Goal: Task Accomplishment & Management: Manage account settings

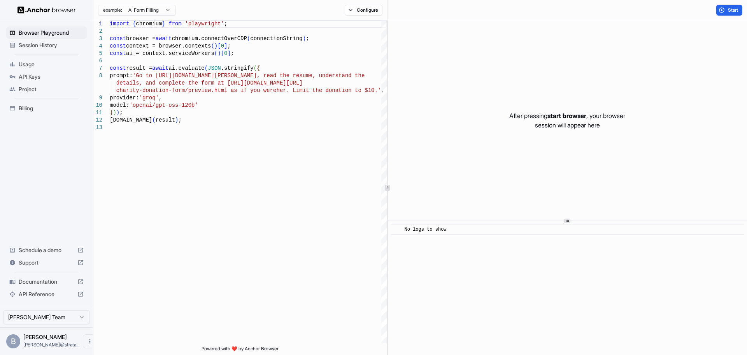
click at [39, 81] on span "API Keys" at bounding box center [51, 77] width 65 height 8
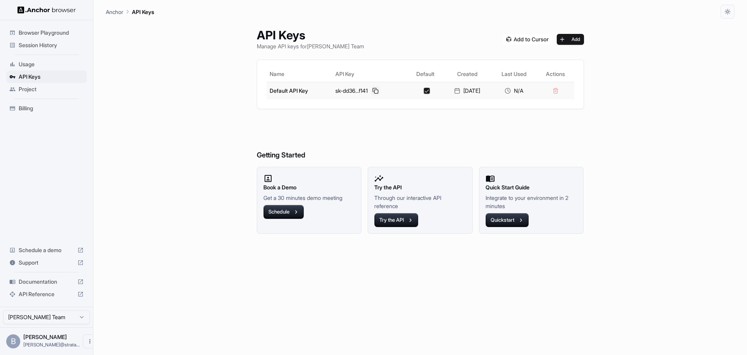
click at [371, 95] on button at bounding box center [375, 90] width 9 height 9
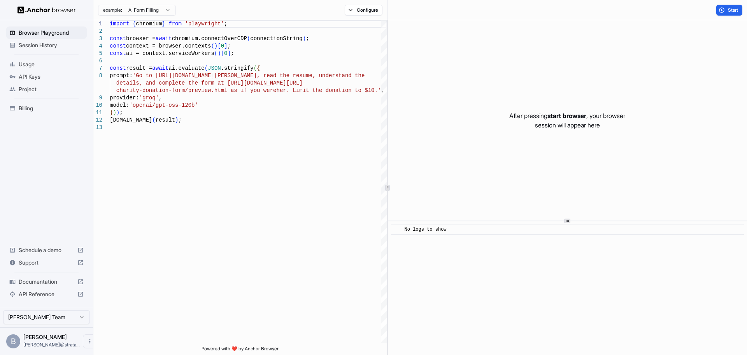
click at [39, 81] on span "API Keys" at bounding box center [51, 77] width 65 height 8
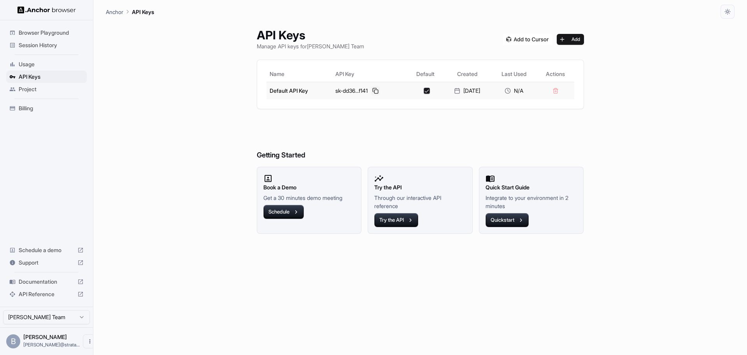
click at [371, 95] on button at bounding box center [375, 90] width 9 height 9
click at [584, 45] on button "Add" at bounding box center [570, 39] width 27 height 11
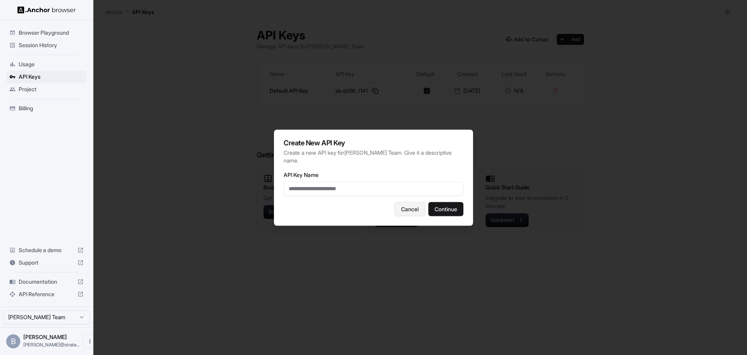
click at [417, 216] on button "Cancel" at bounding box center [410, 209] width 31 height 14
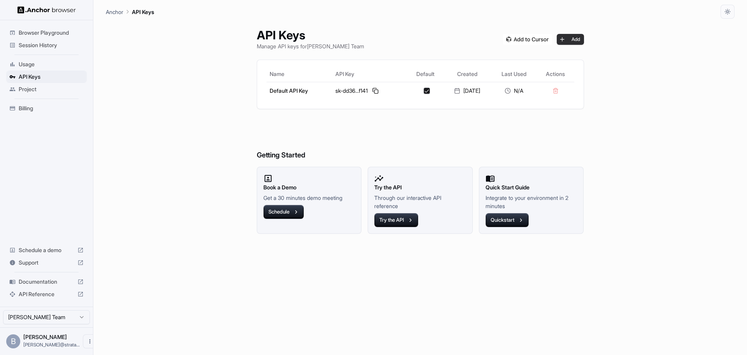
click at [584, 44] on button "Add" at bounding box center [570, 39] width 27 height 11
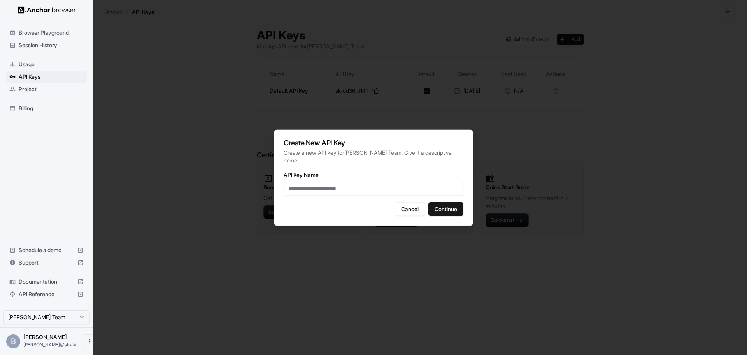
click at [344, 190] on input "API Key Name" at bounding box center [374, 188] width 180 height 14
type input "*******"
click at [464, 216] on button "Continue" at bounding box center [446, 209] width 35 height 14
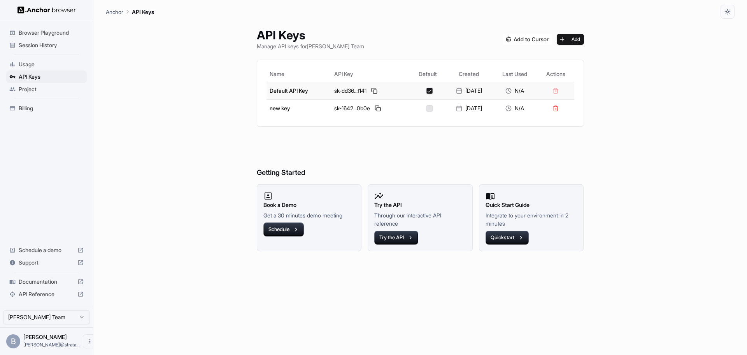
click at [334, 95] on div "sk-dd36...f141" at bounding box center [370, 90] width 73 height 9
click at [267, 99] on td "Default API Key" at bounding box center [299, 91] width 65 height 18
click at [385, 244] on button "Try the API" at bounding box center [396, 237] width 44 height 14
